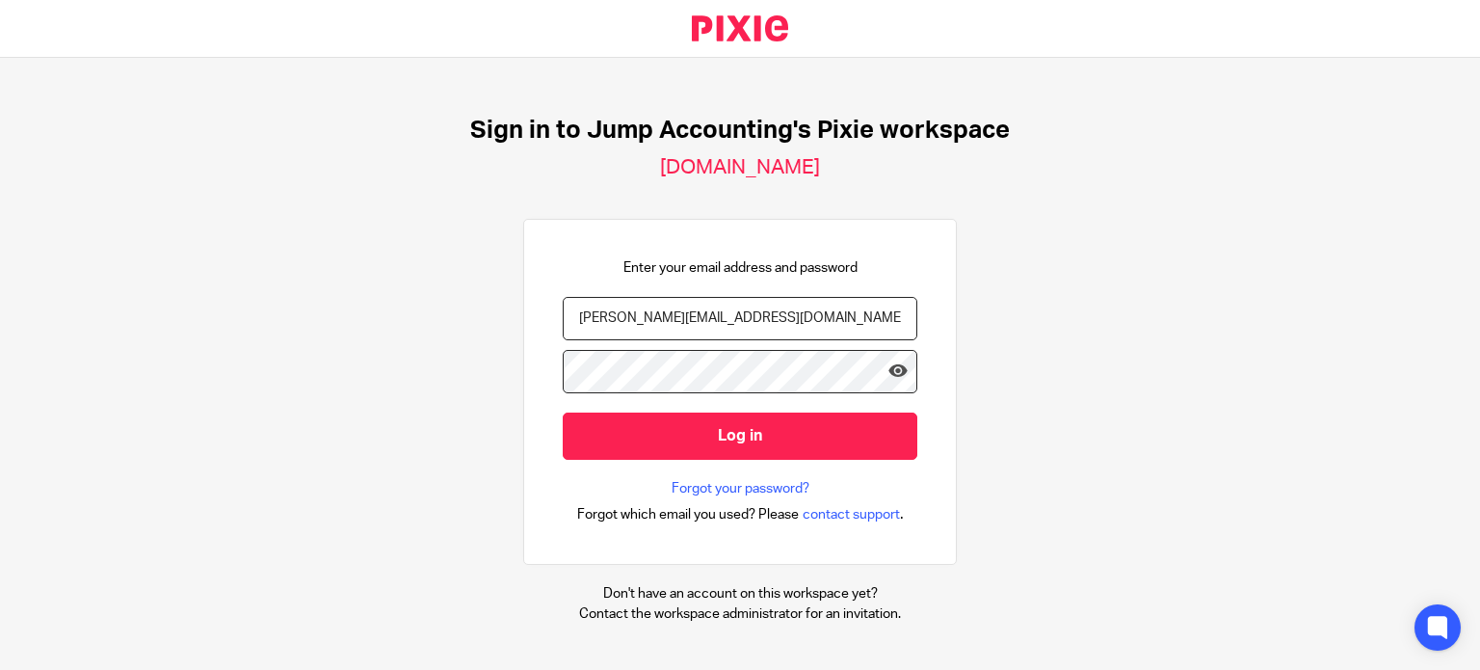
type input "subashree.b@jumpaccounting.co.uk"
click at [888, 372] on icon at bounding box center [897, 370] width 19 height 19
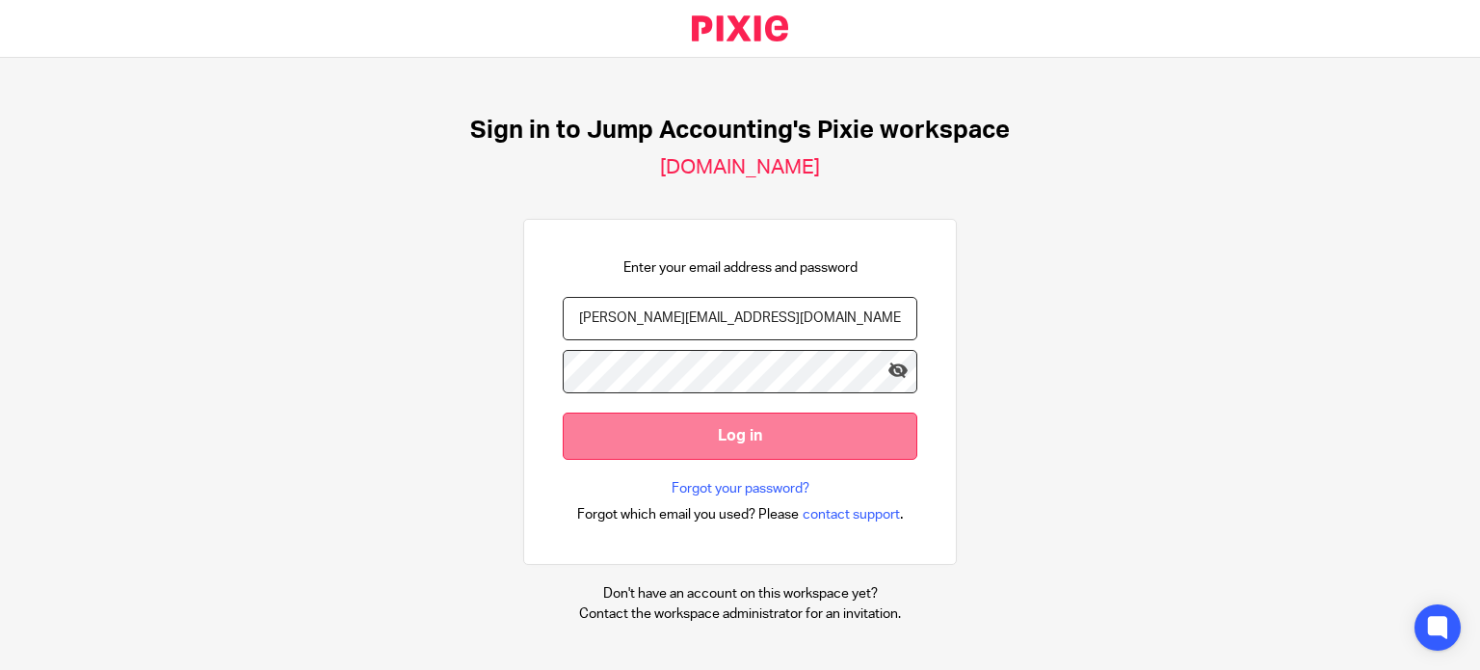
click at [661, 439] on input "Log in" at bounding box center [740, 435] width 355 height 47
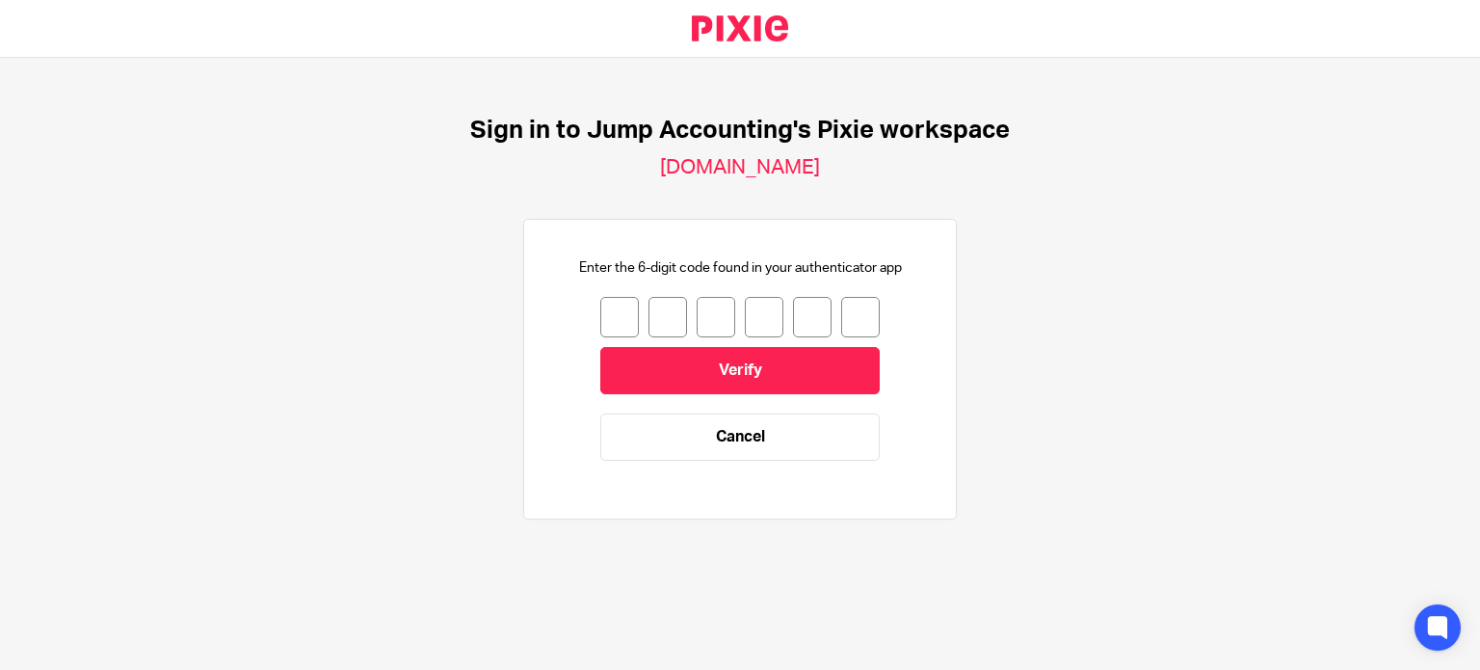
click at [617, 329] on input "number" at bounding box center [619, 317] width 39 height 40
type input "1"
click at [617, 329] on input "1" at bounding box center [619, 317] width 39 height 40
type input "0"
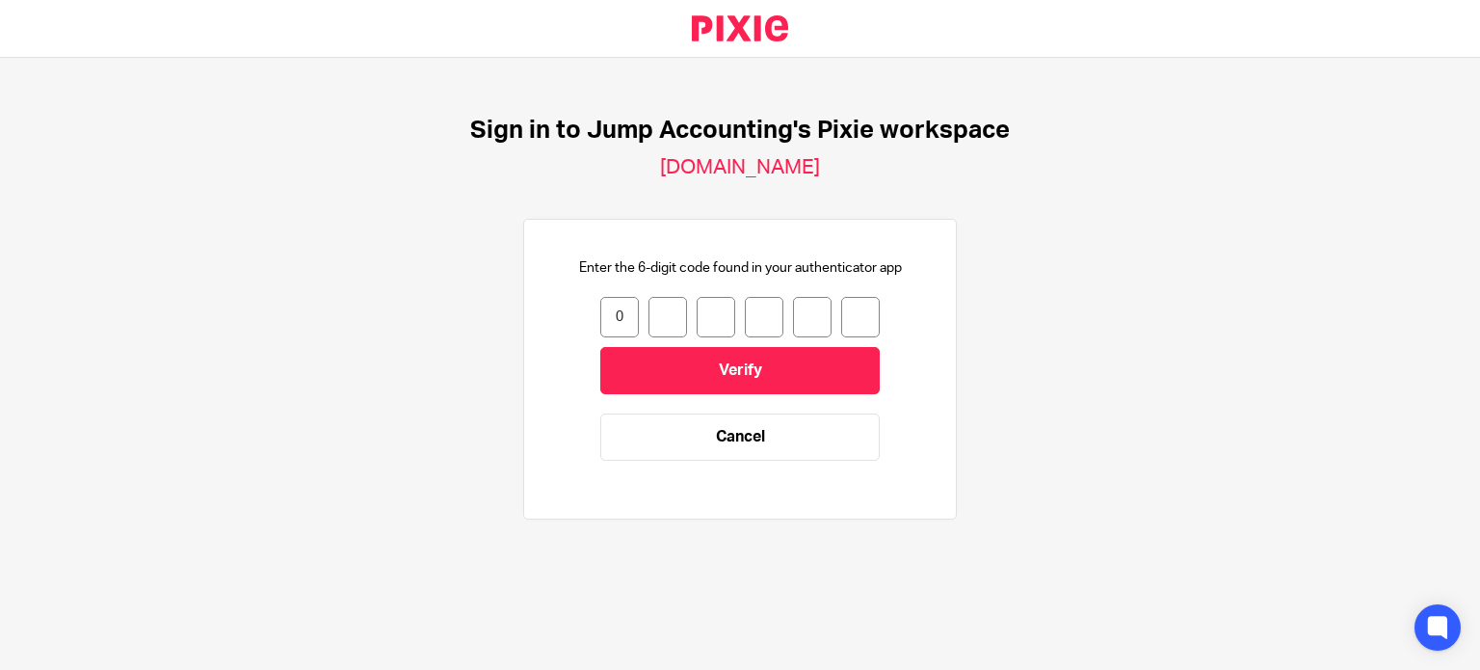
type input "3"
type input "8"
type input "1"
type input "9"
type input "7"
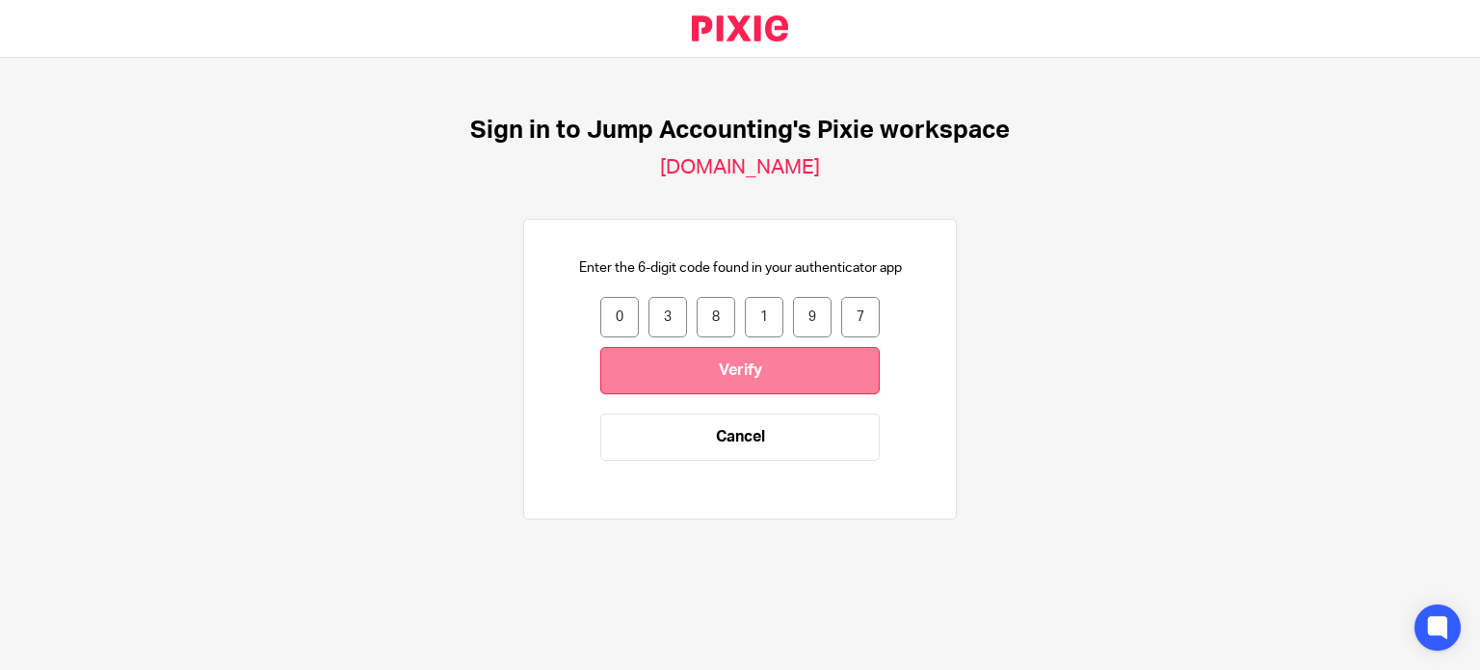
click at [639, 386] on input "Verify" at bounding box center [739, 370] width 279 height 47
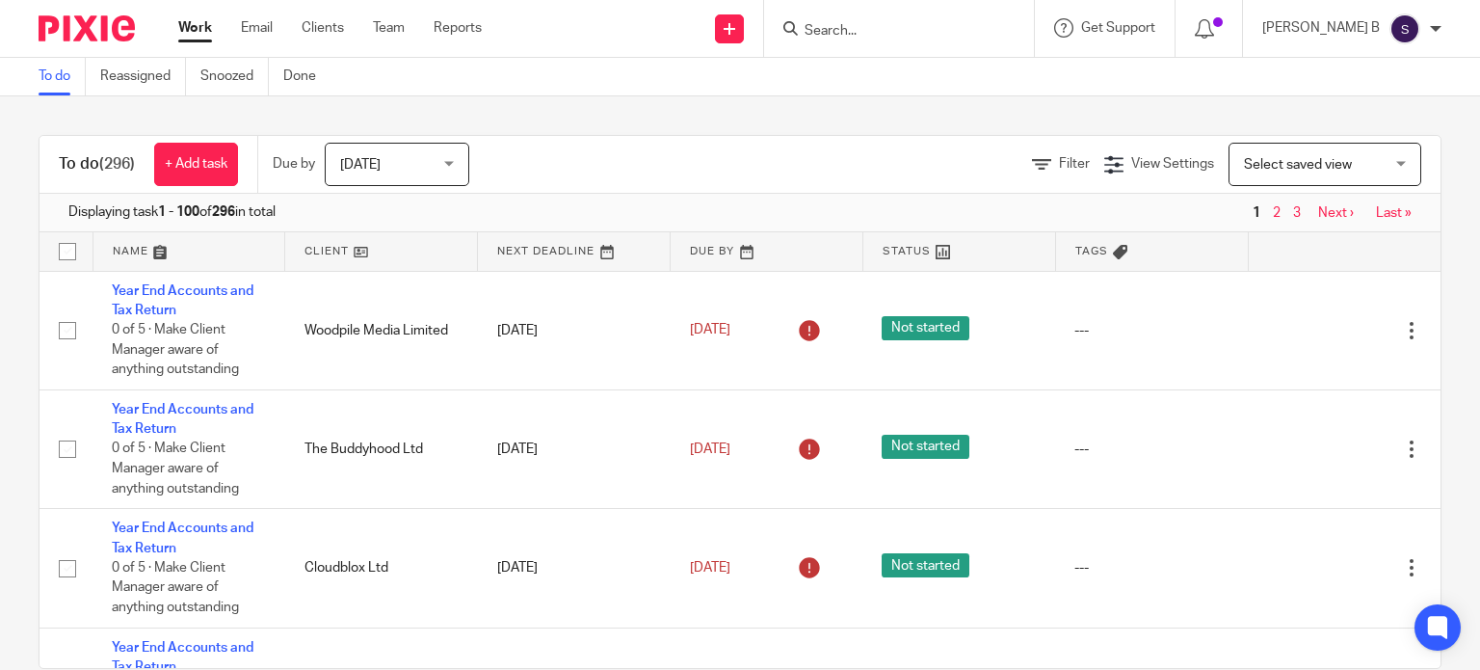
click at [848, 26] on input "Search" at bounding box center [889, 31] width 173 height 17
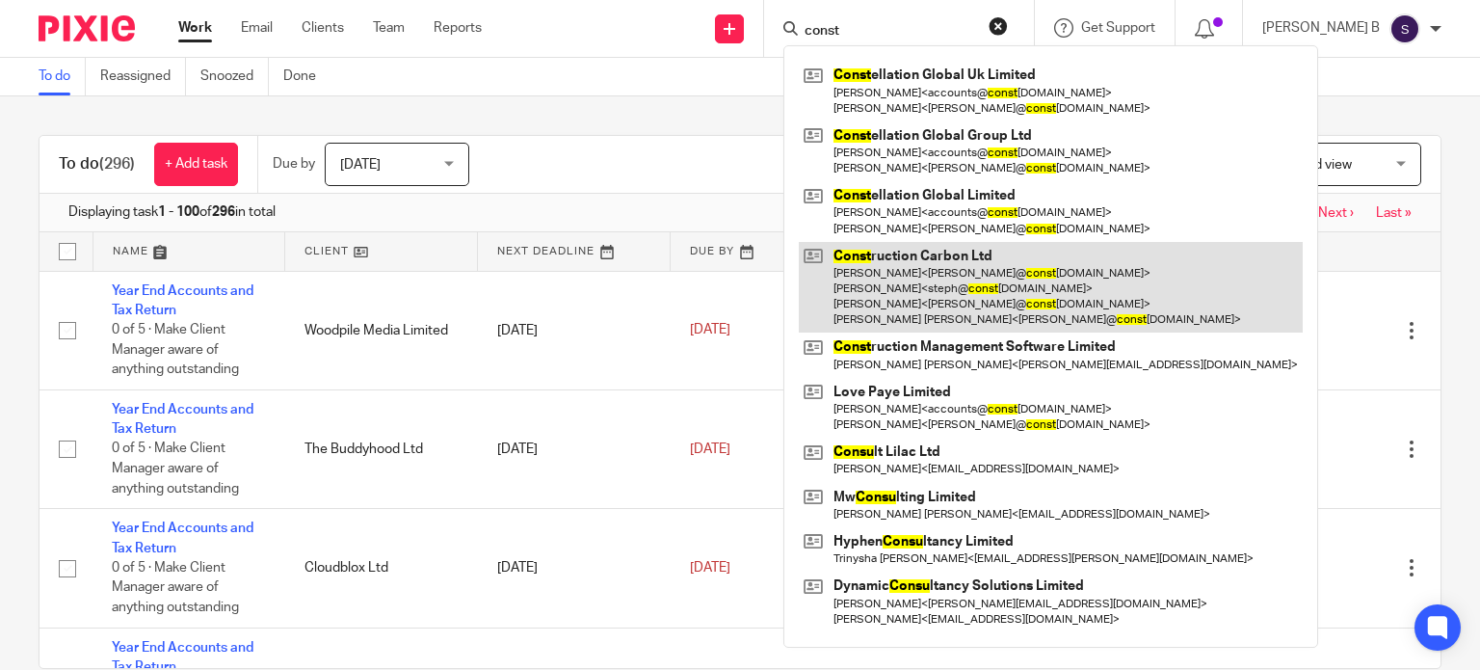
type input "const"
click at [947, 278] on link at bounding box center [1051, 288] width 504 height 92
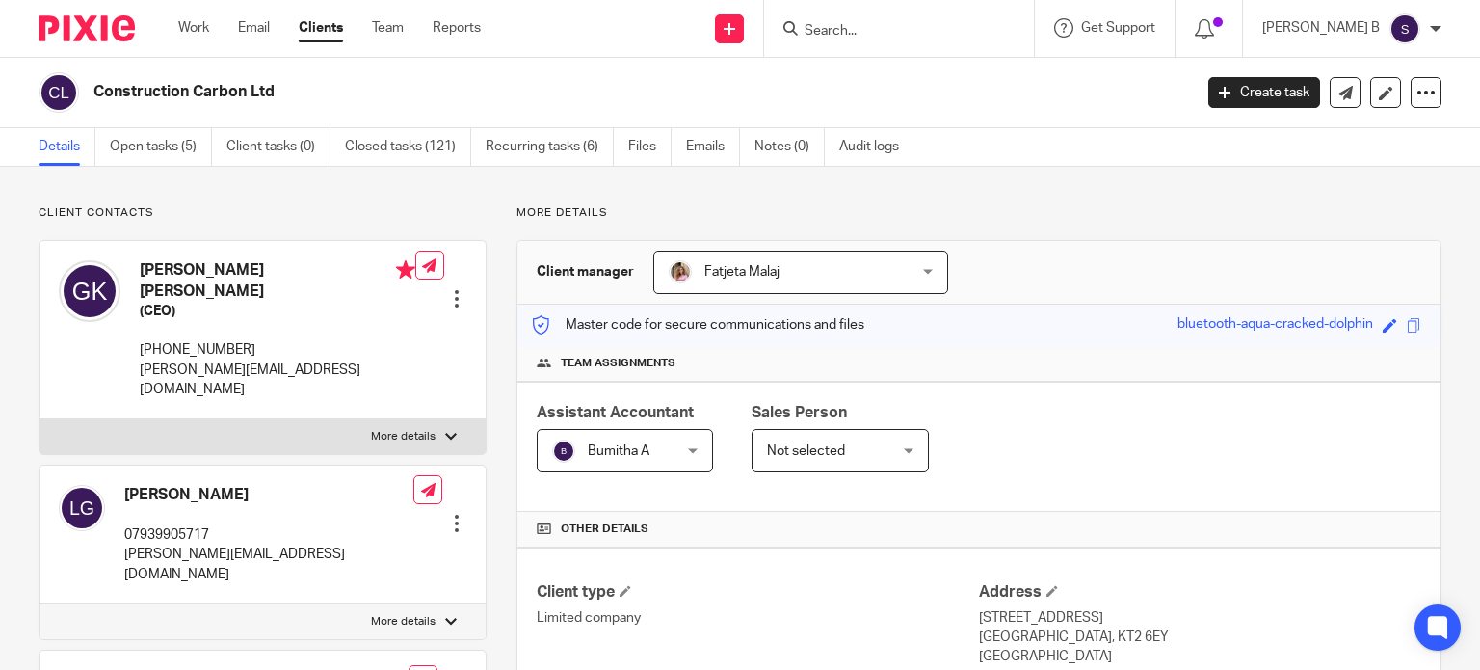
drag, startPoint x: 92, startPoint y: 89, endPoint x: 346, endPoint y: 84, distance: 253.4
click at [346, 84] on h2 "Construction Carbon Ltd" at bounding box center [527, 92] width 869 height 20
copy h2 "Construction Carbon Ltd"
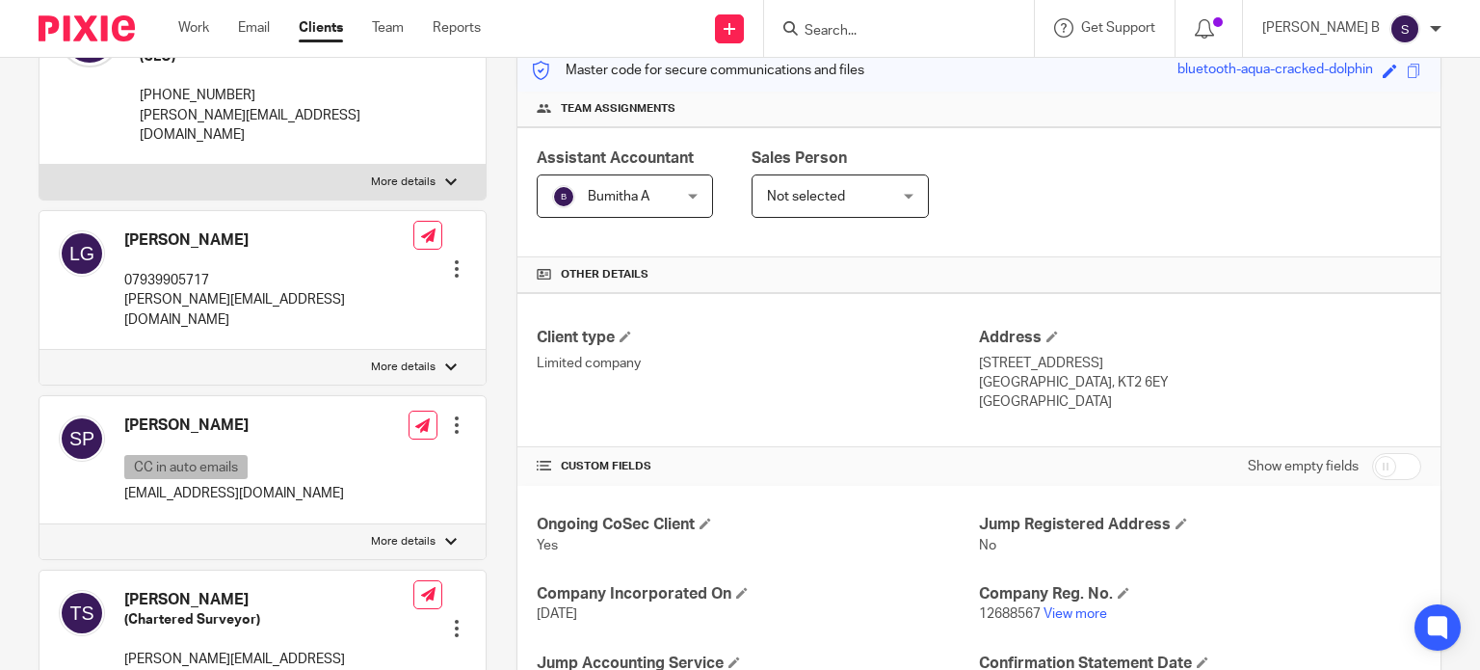
scroll to position [257, 0]
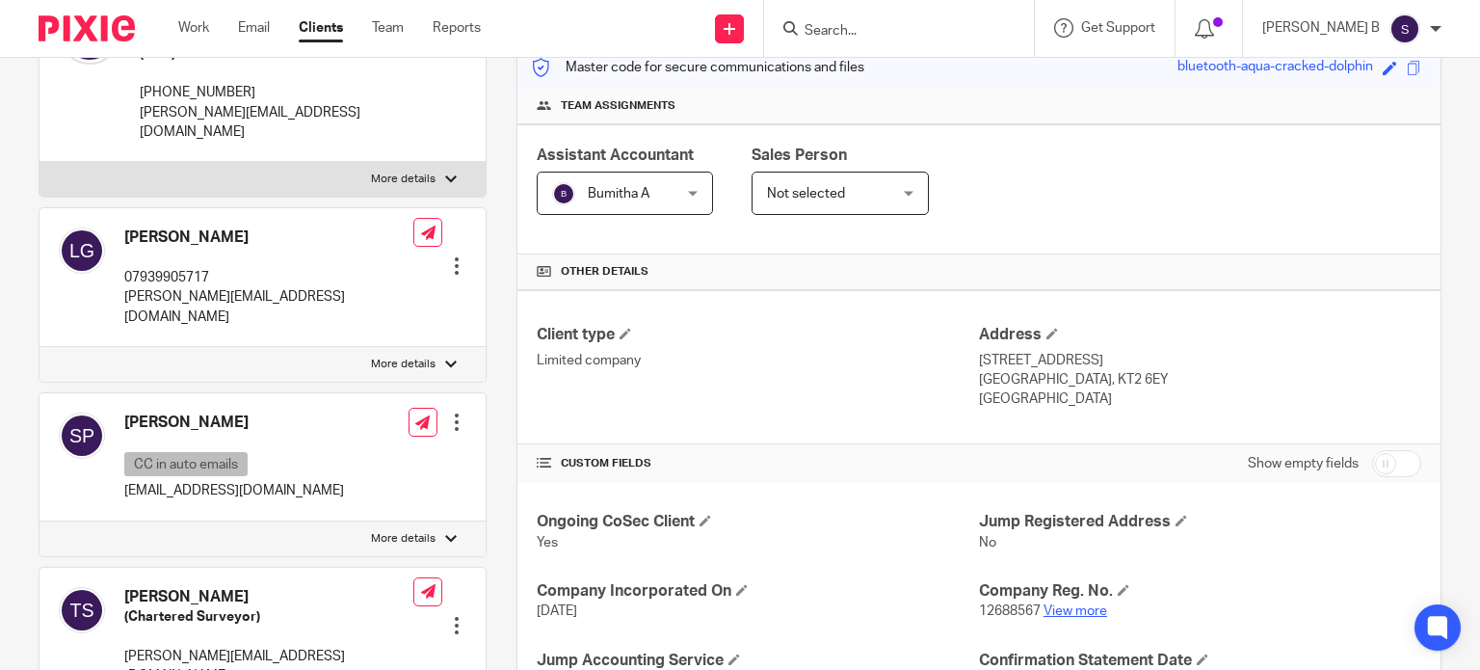
click at [1069, 611] on link "View more" at bounding box center [1075, 610] width 64 height 13
